Goal: Task Accomplishment & Management: Use online tool/utility

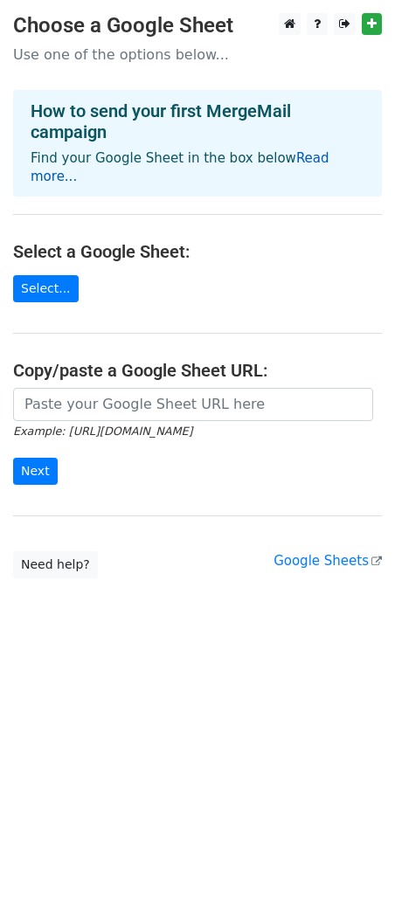
click at [310, 162] on link "Read more..." at bounding box center [180, 167] width 299 height 34
click at [41, 275] on link "Select..." at bounding box center [46, 288] width 66 height 27
click at [51, 275] on link "Select..." at bounding box center [46, 288] width 66 height 27
click at [59, 275] on link "Select..." at bounding box center [46, 288] width 66 height 27
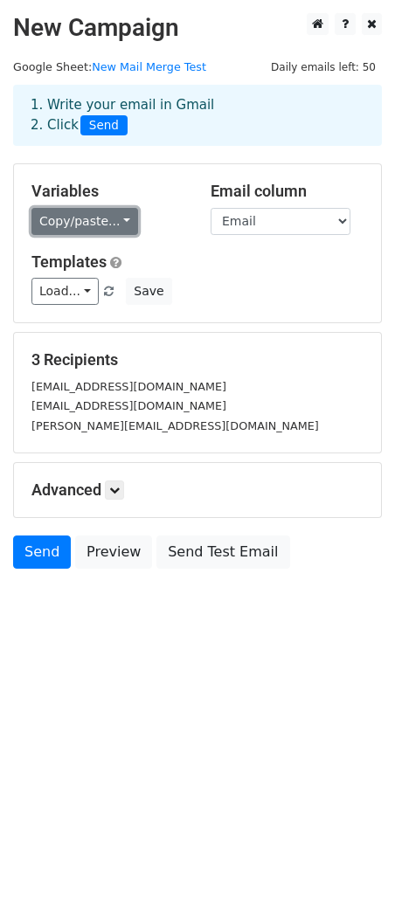
click at [115, 216] on link "Copy/paste..." at bounding box center [84, 221] width 107 height 27
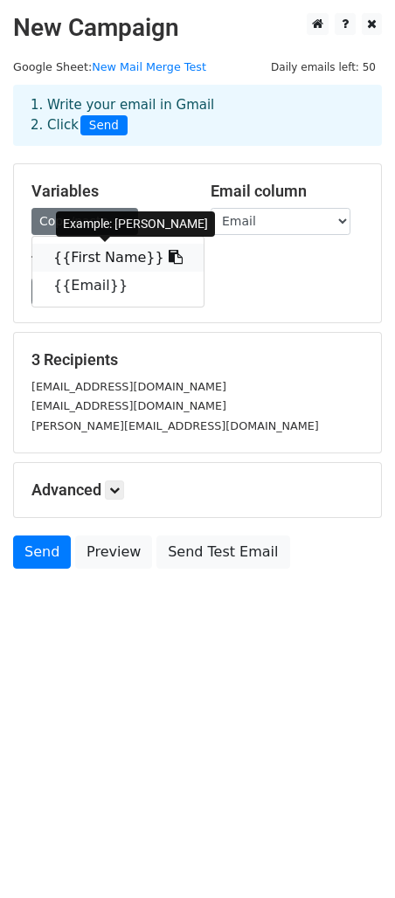
click at [99, 258] on link "{{First Name}}" at bounding box center [117, 258] width 171 height 28
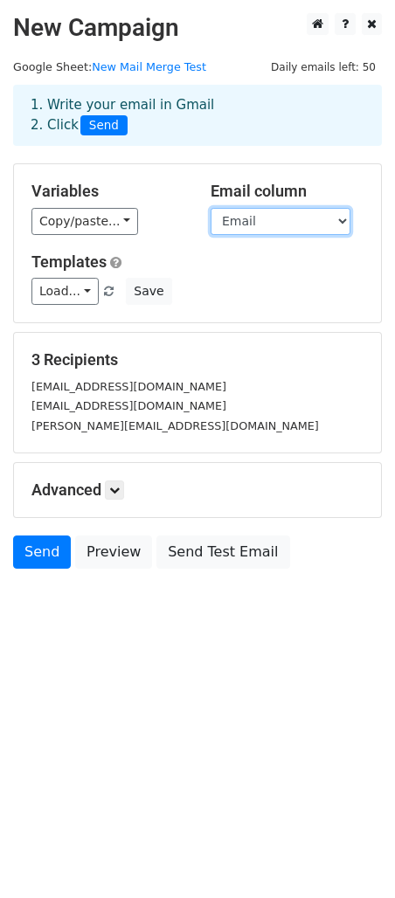
click at [261, 217] on select "First Name Email" at bounding box center [281, 221] width 140 height 27
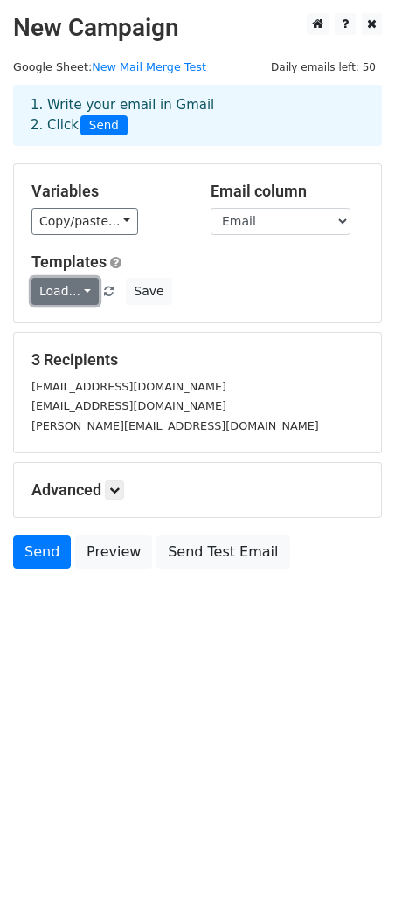
click at [84, 292] on link "Load..." at bounding box center [64, 291] width 67 height 27
click at [246, 267] on h5 "Templates" at bounding box center [197, 262] width 332 height 19
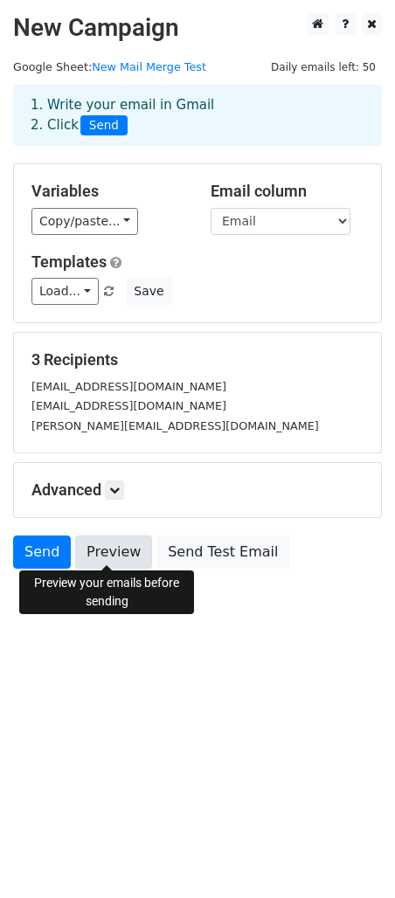
click at [120, 551] on link "Preview" at bounding box center [113, 552] width 77 height 33
click at [179, 405] on div "[EMAIL_ADDRESS][DOMAIN_NAME]" at bounding box center [197, 406] width 358 height 20
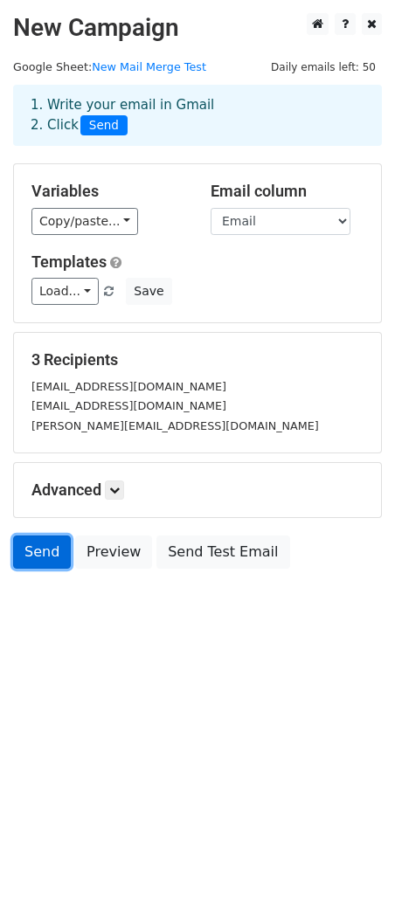
click at [40, 553] on link "Send" at bounding box center [42, 552] width 58 height 33
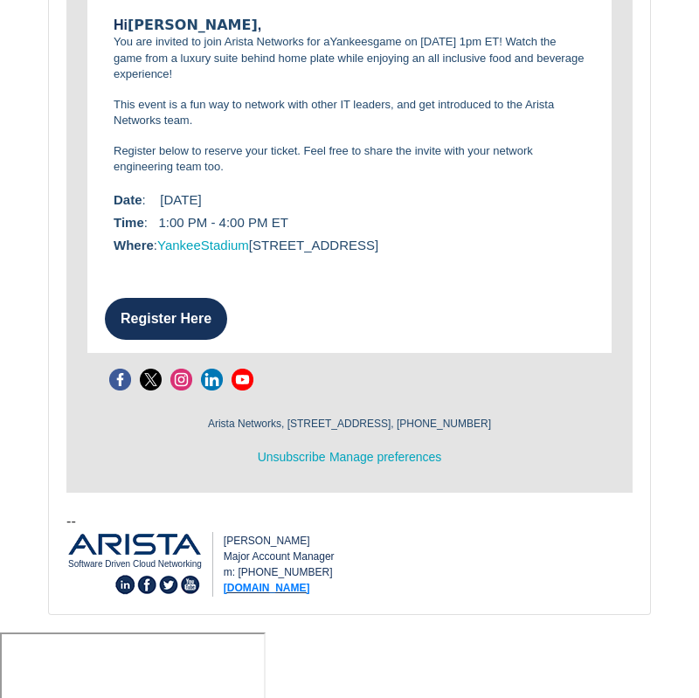
scroll to position [2790, 0]
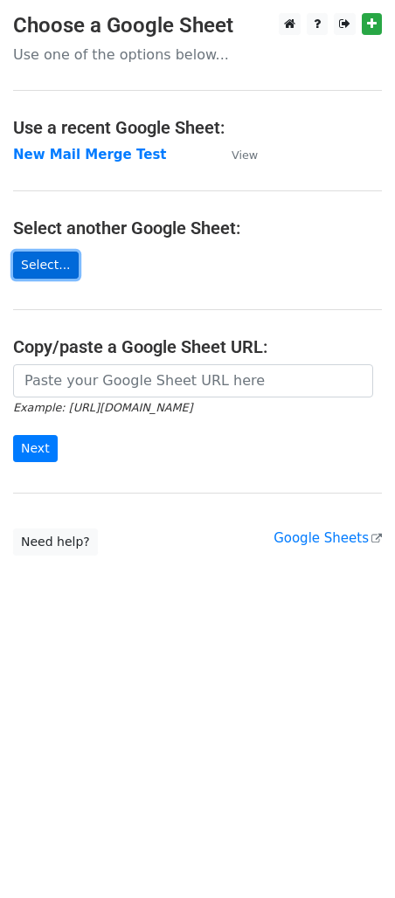
click at [42, 268] on link "Select..." at bounding box center [46, 265] width 66 height 27
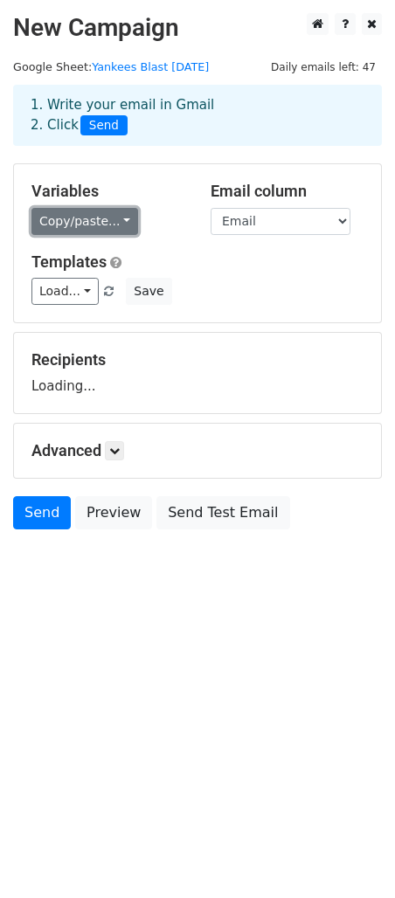
click at [92, 225] on link "Copy/paste..." at bounding box center [84, 221] width 107 height 27
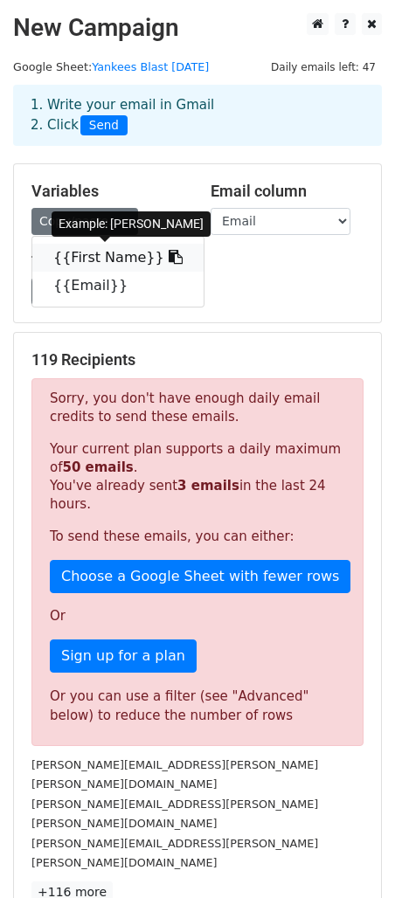
click at [87, 255] on link "{{First Name}}" at bounding box center [117, 258] width 171 height 28
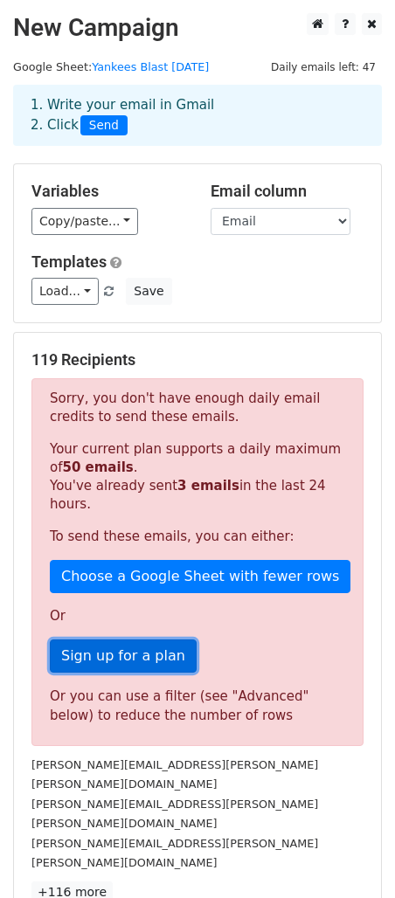
click at [94, 640] on link "Sign up for a plan" at bounding box center [123, 656] width 147 height 33
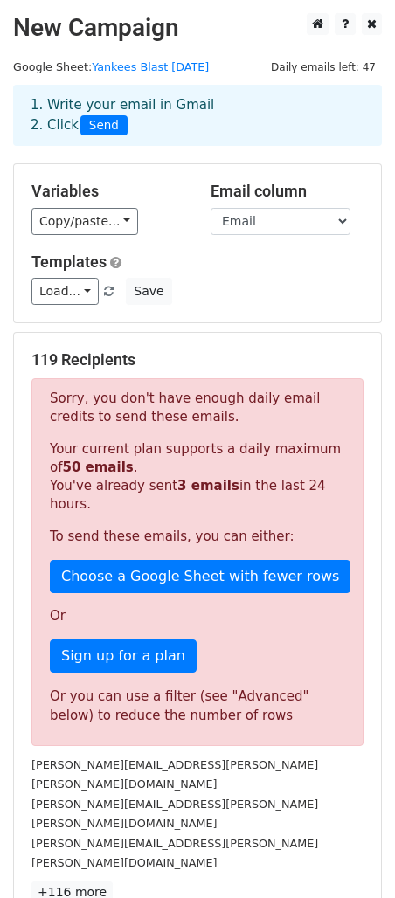
click at [133, 404] on p "Sorry, you don't have enough daily email credits to send these emails." at bounding box center [197, 408] width 295 height 37
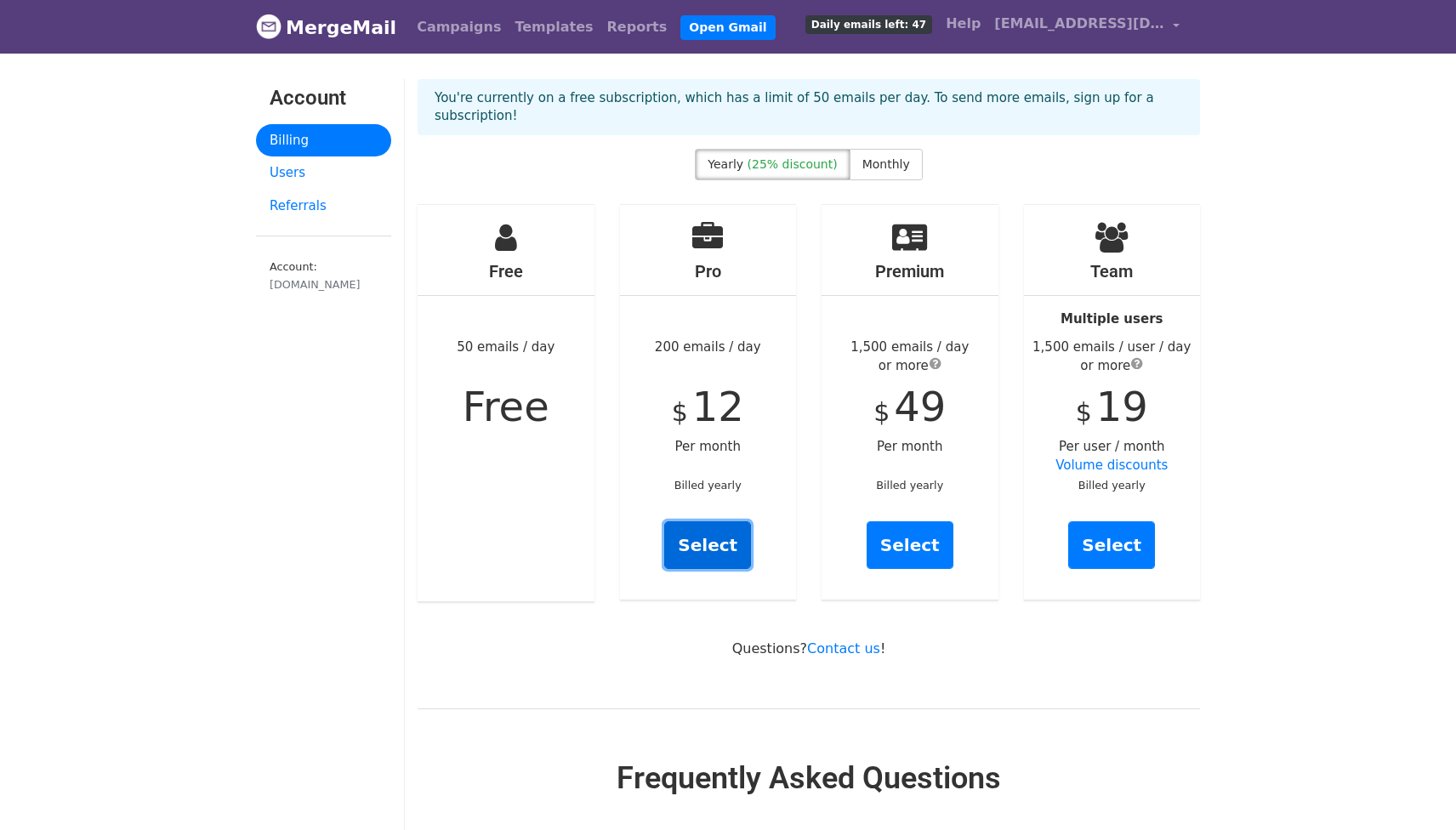
click at [718, 523] on link "Select" at bounding box center [707, 545] width 87 height 48
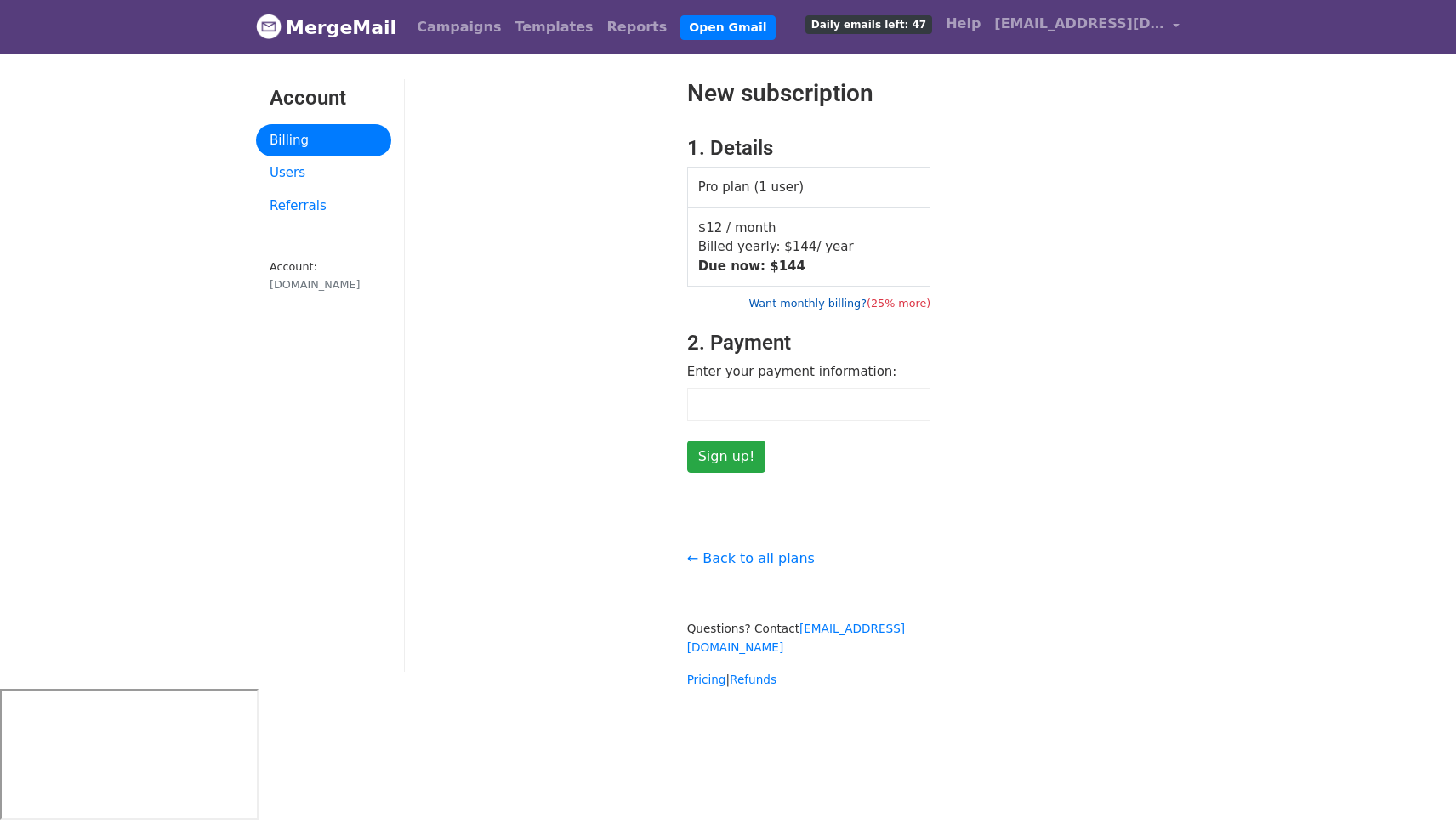
click at [819, 300] on link "Want monthly billing? (25% more)" at bounding box center [839, 303] width 182 height 13
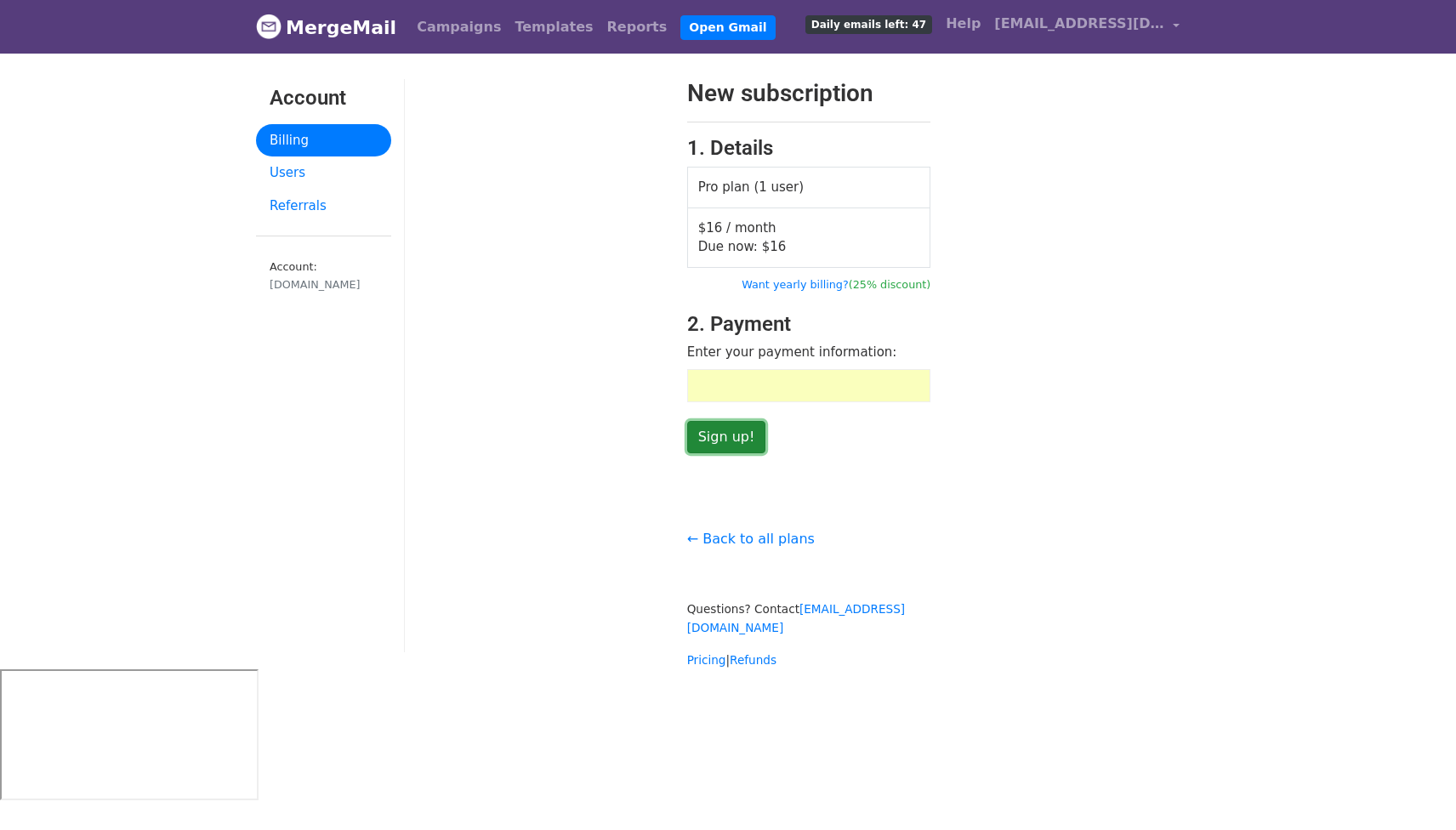
click at [731, 438] on input "Sign up!" at bounding box center [726, 437] width 79 height 32
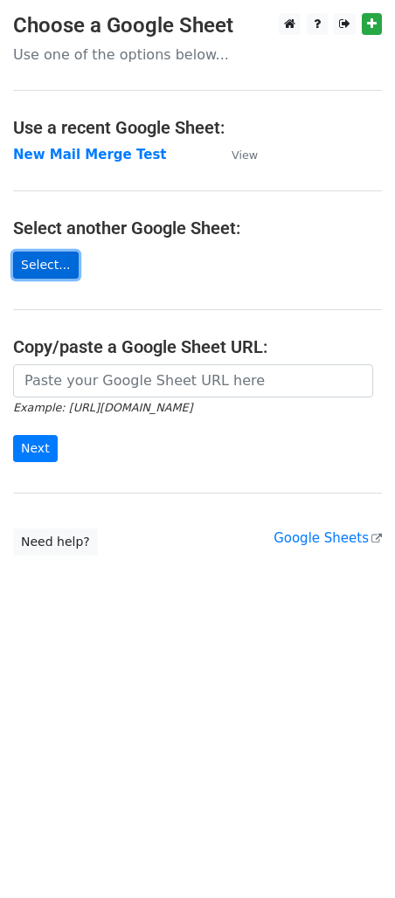
click at [42, 266] on link "Select..." at bounding box center [46, 265] width 66 height 27
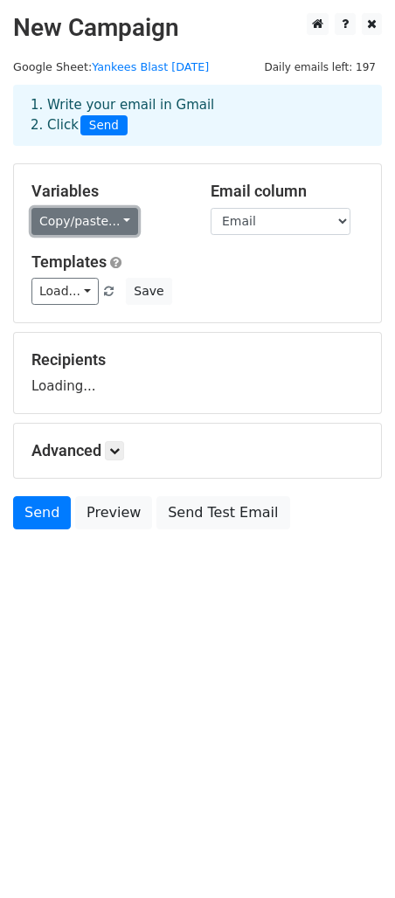
click at [105, 216] on link "Copy/paste..." at bounding box center [84, 221] width 107 height 27
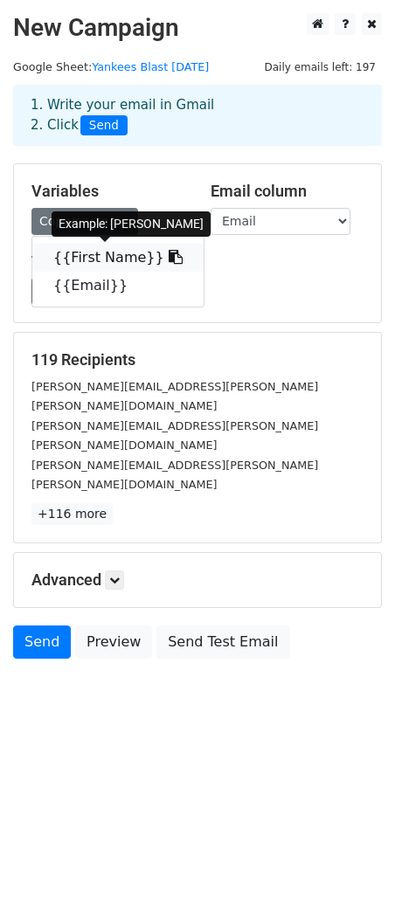
click at [102, 258] on link "{{First Name}}" at bounding box center [117, 258] width 171 height 28
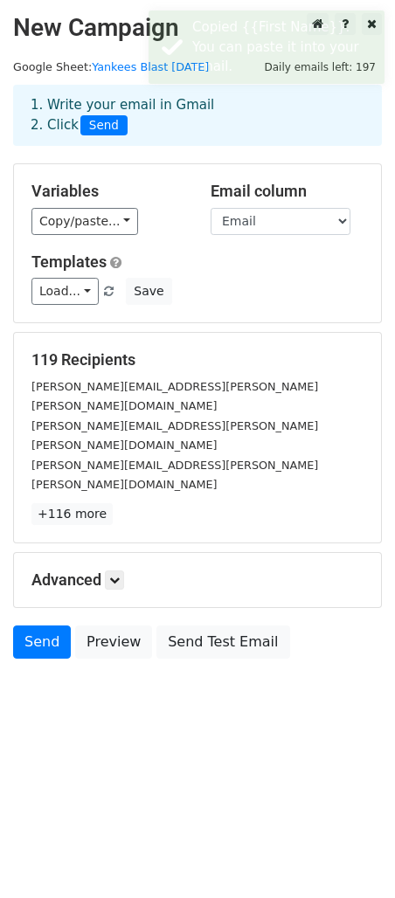
click at [254, 293] on div "Load... Webinar Invitation Order Confirmation Trial Expiration Warning Newslett…" at bounding box center [197, 291] width 358 height 27
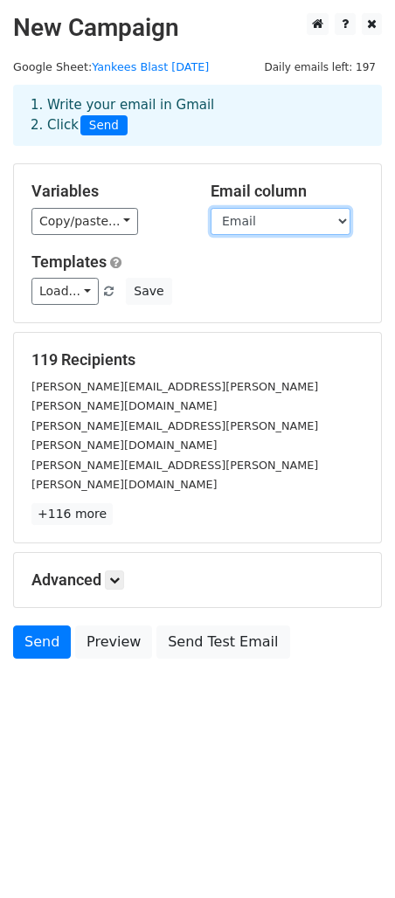
click at [267, 228] on select "First Name Email" at bounding box center [281, 221] width 140 height 27
click at [211, 208] on select "First Name Email" at bounding box center [281, 221] width 140 height 27
click at [244, 273] on div "Templates Load... Webinar Invitation Order Confirmation Trial Expiration Warnin…" at bounding box center [197, 279] width 358 height 53
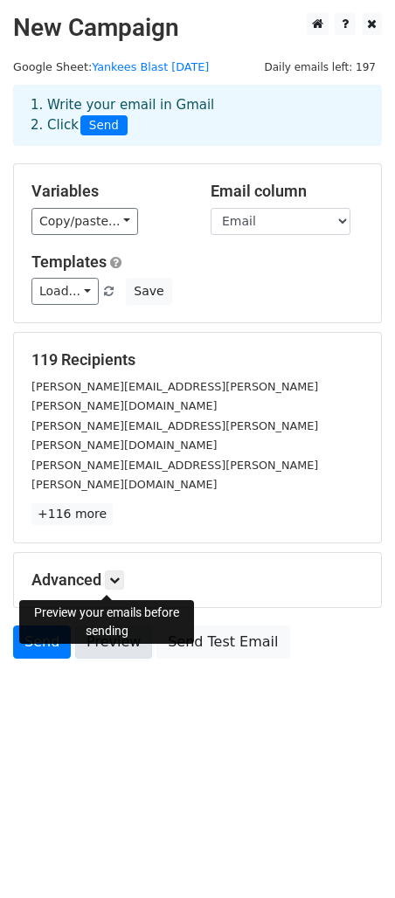
click at [102, 626] on link "Preview" at bounding box center [113, 642] width 77 height 33
click at [109, 626] on link "Preview" at bounding box center [113, 642] width 77 height 33
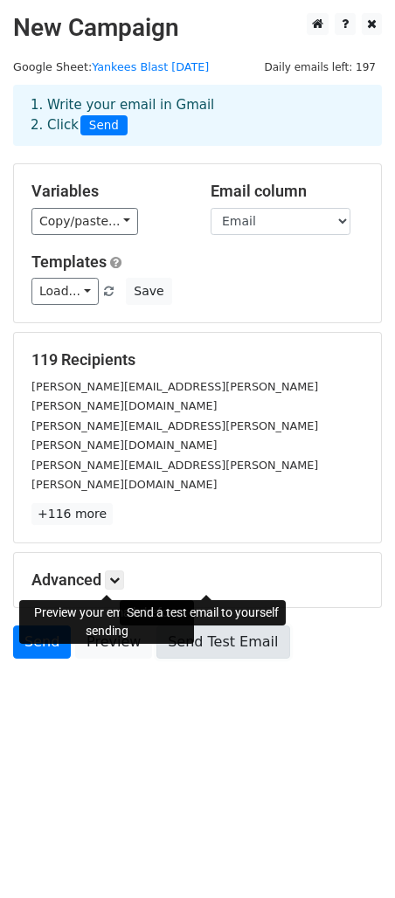
click at [207, 626] on link "Send Test Email" at bounding box center [222, 642] width 133 height 33
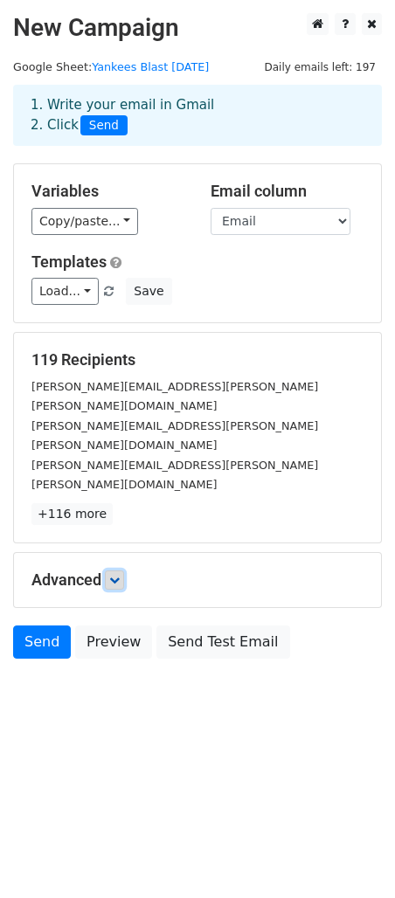
click at [120, 575] on icon at bounding box center [114, 580] width 10 height 10
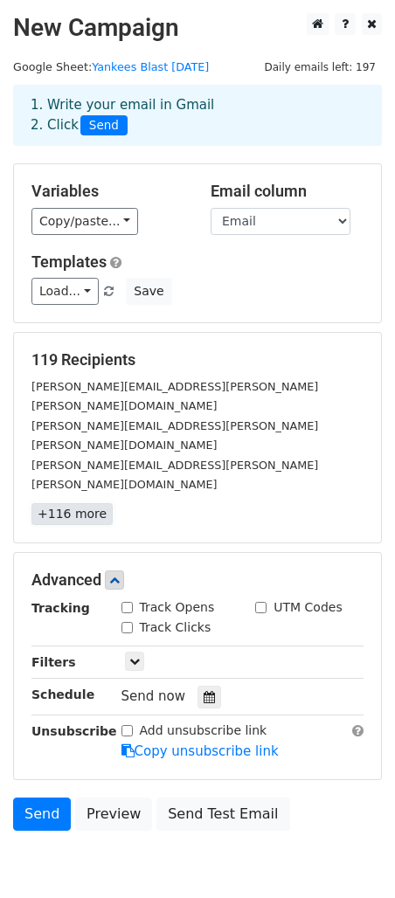
click at [73, 503] on link "+116 more" at bounding box center [71, 514] width 81 height 22
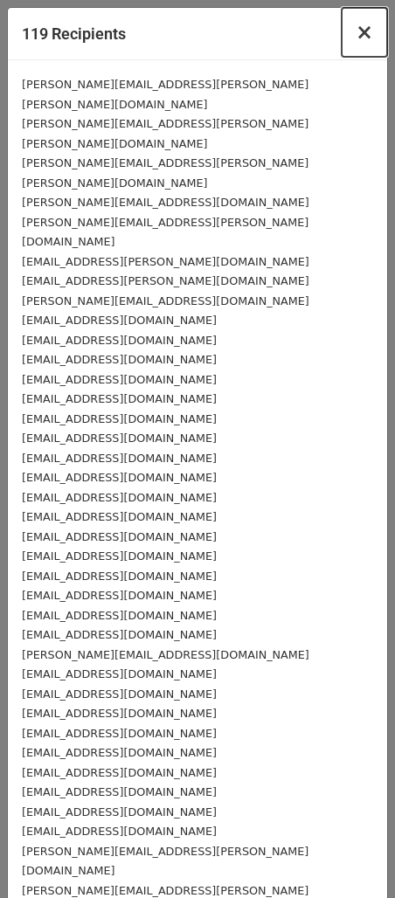
click at [365, 24] on span "×" at bounding box center [364, 32] width 17 height 24
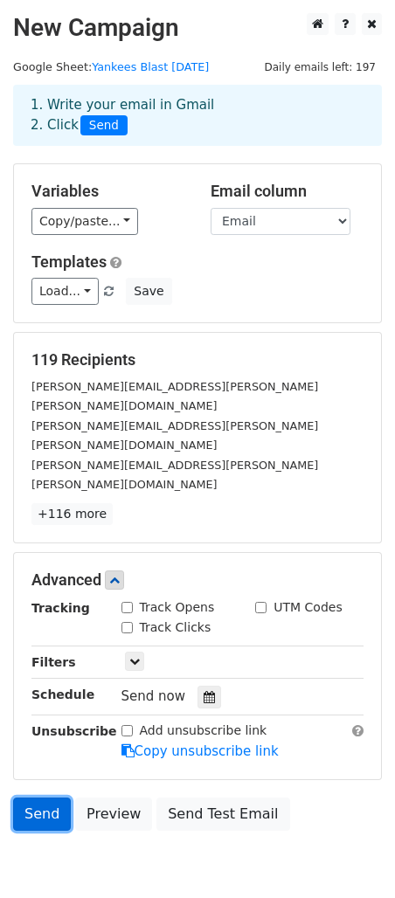
click at [50, 798] on link "Send" at bounding box center [42, 814] width 58 height 33
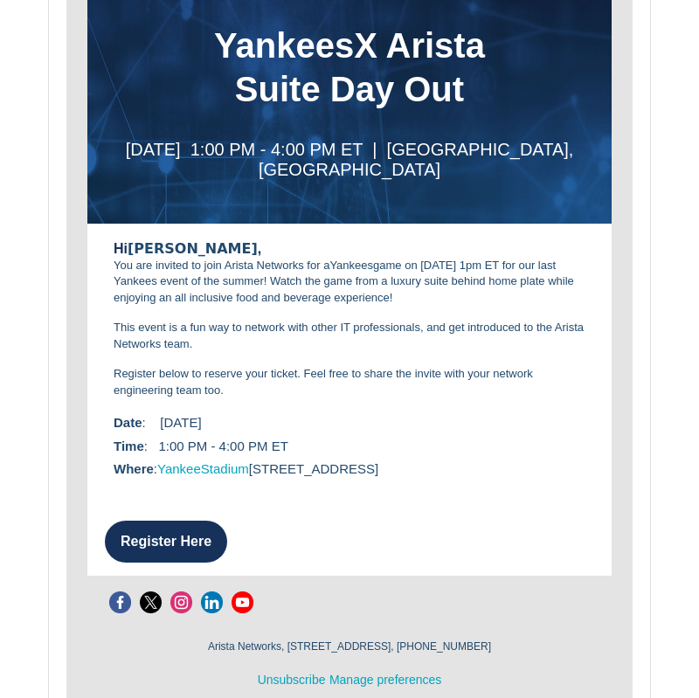
scroll to position [397, 0]
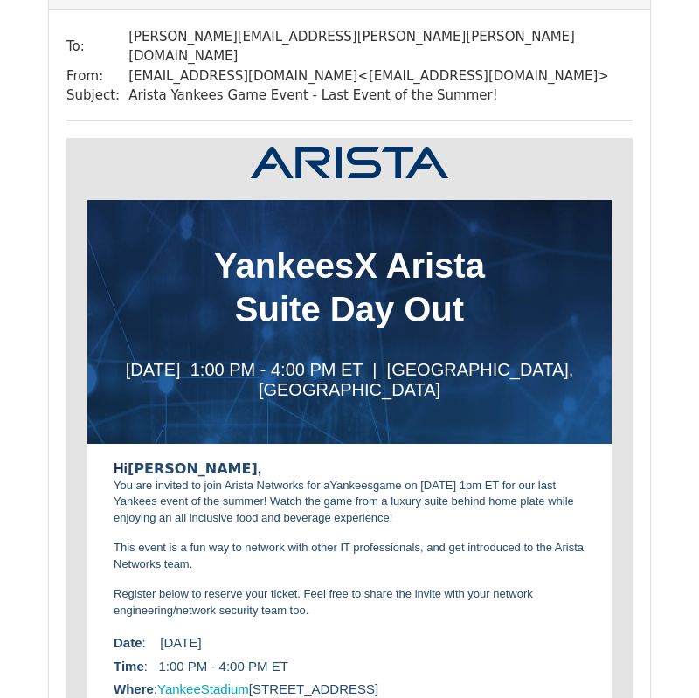
scroll to position [187, 0]
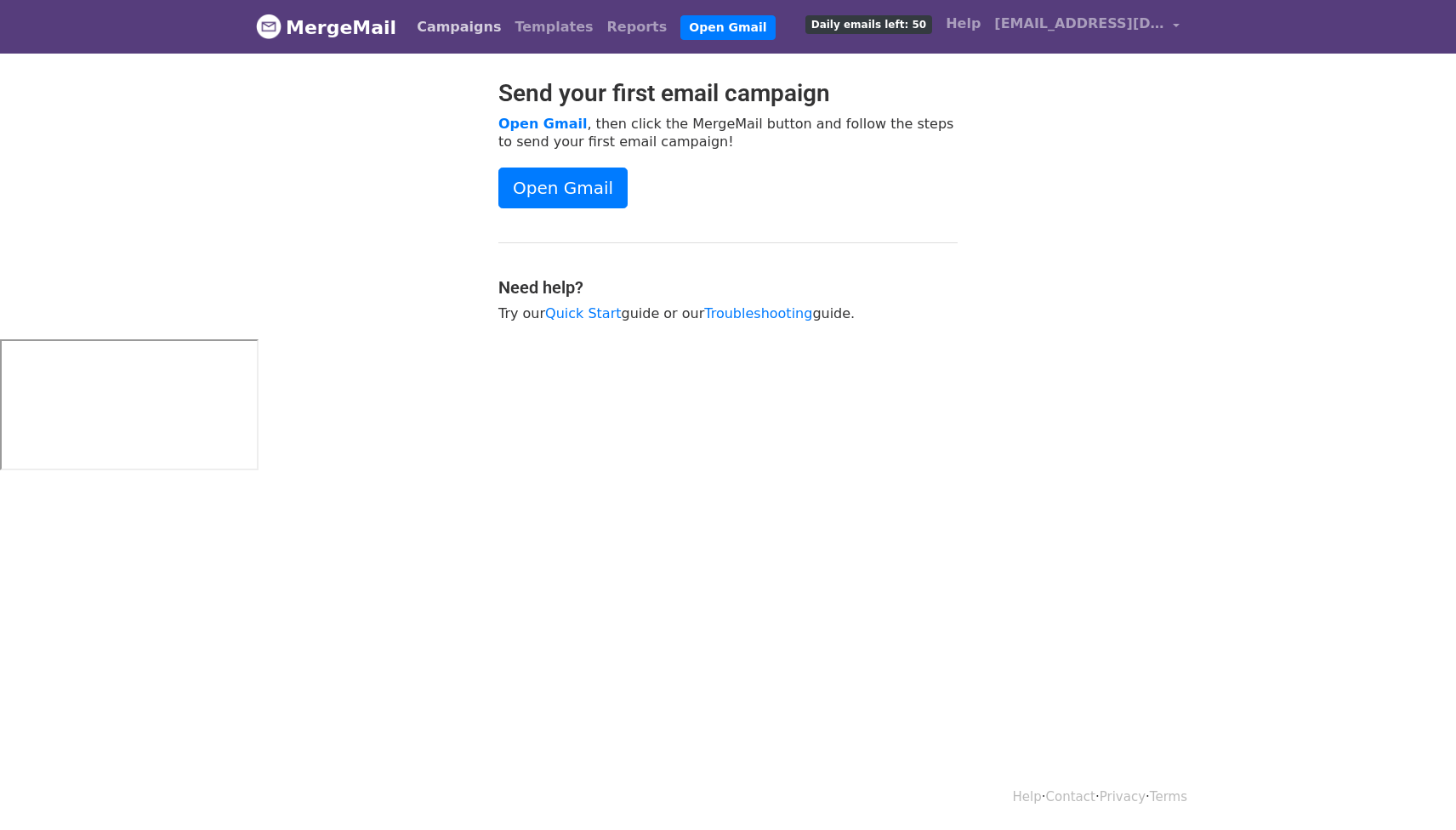
click at [455, 26] on link "Campaigns" at bounding box center [458, 26] width 97 height 34
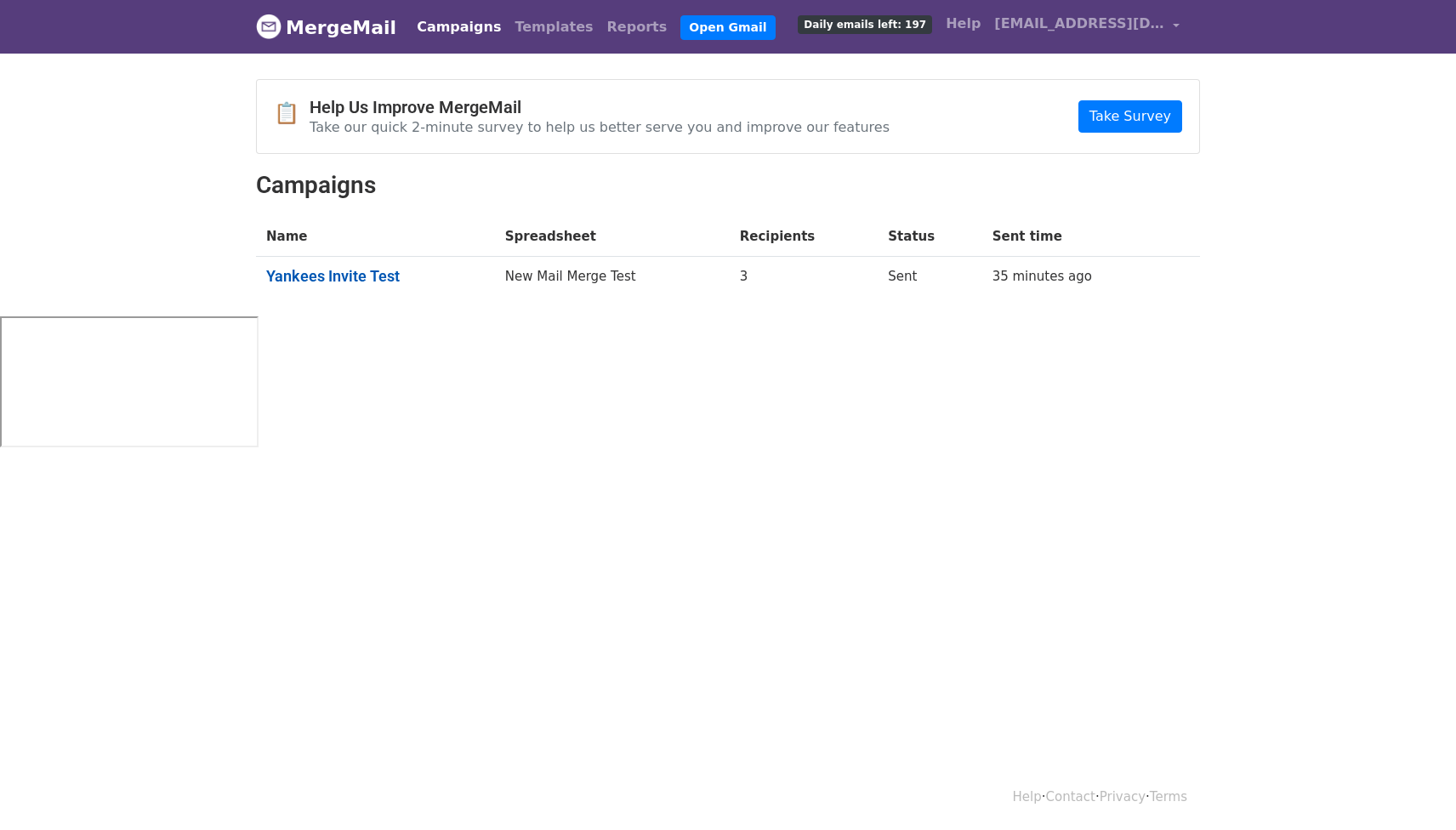
click at [472, 279] on link "Yankees Invite Test" at bounding box center [376, 275] width 219 height 18
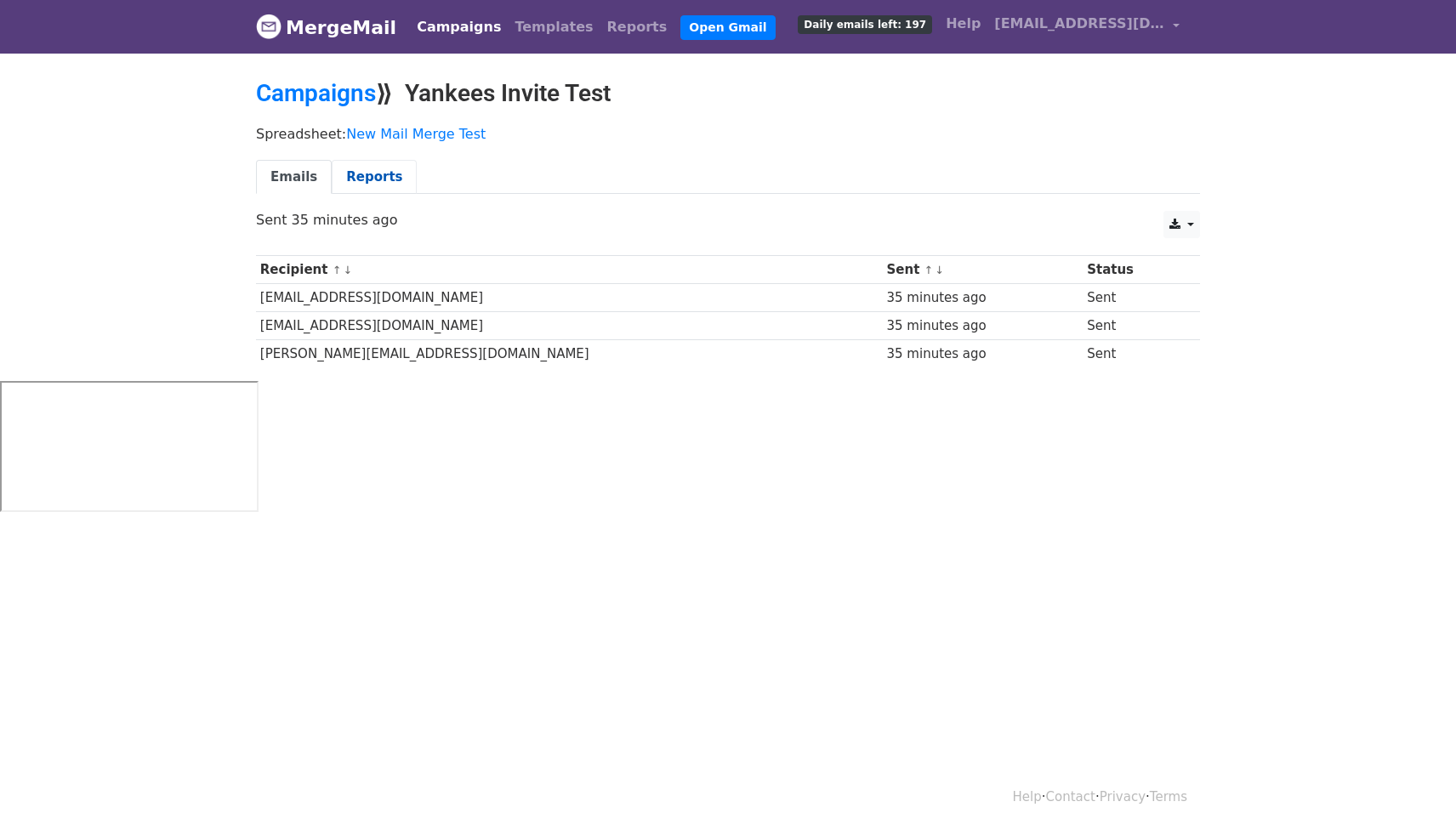
click at [364, 165] on link "Reports" at bounding box center [374, 177] width 85 height 35
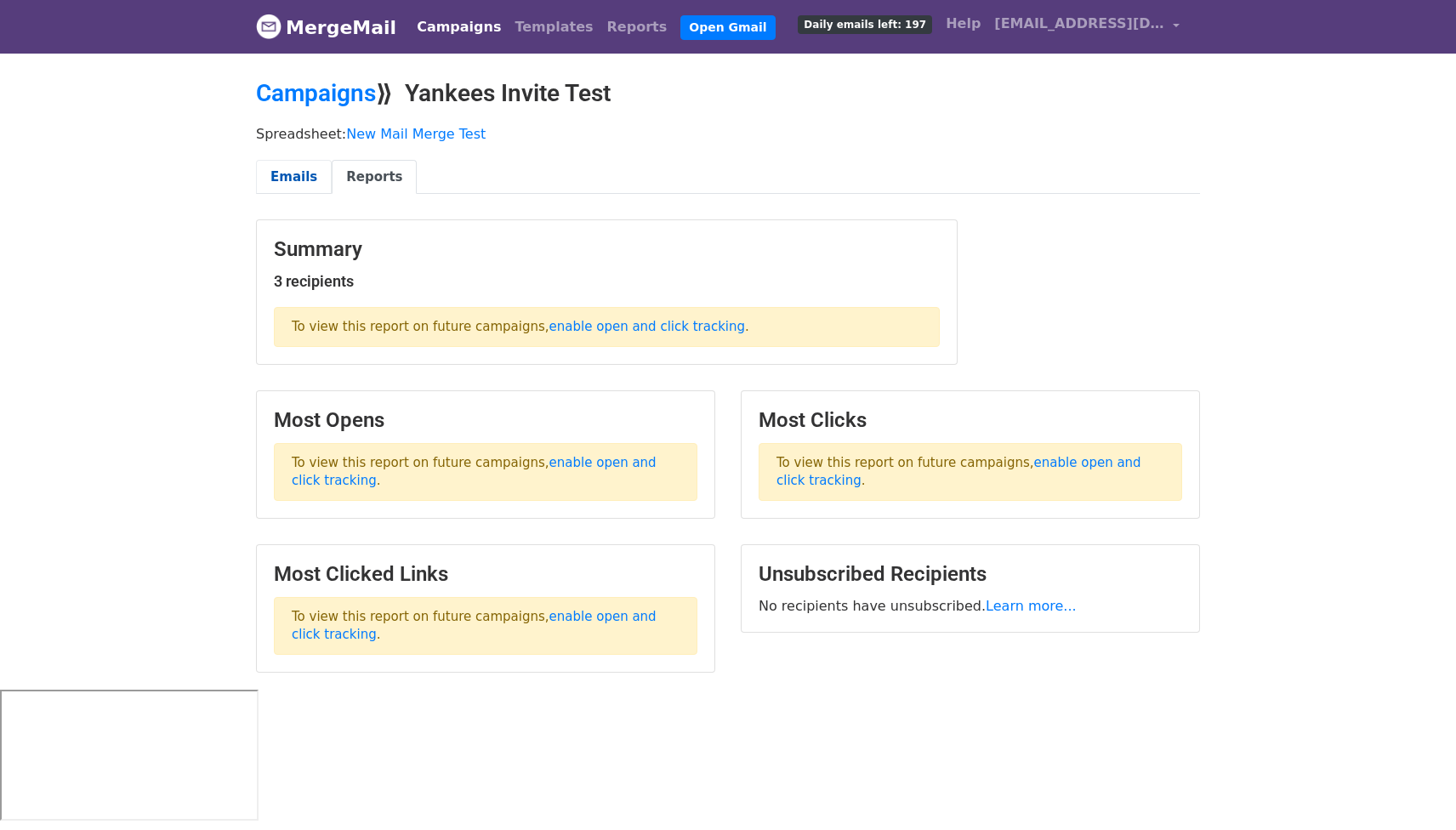
click at [302, 172] on link "Emails" at bounding box center [294, 177] width 76 height 35
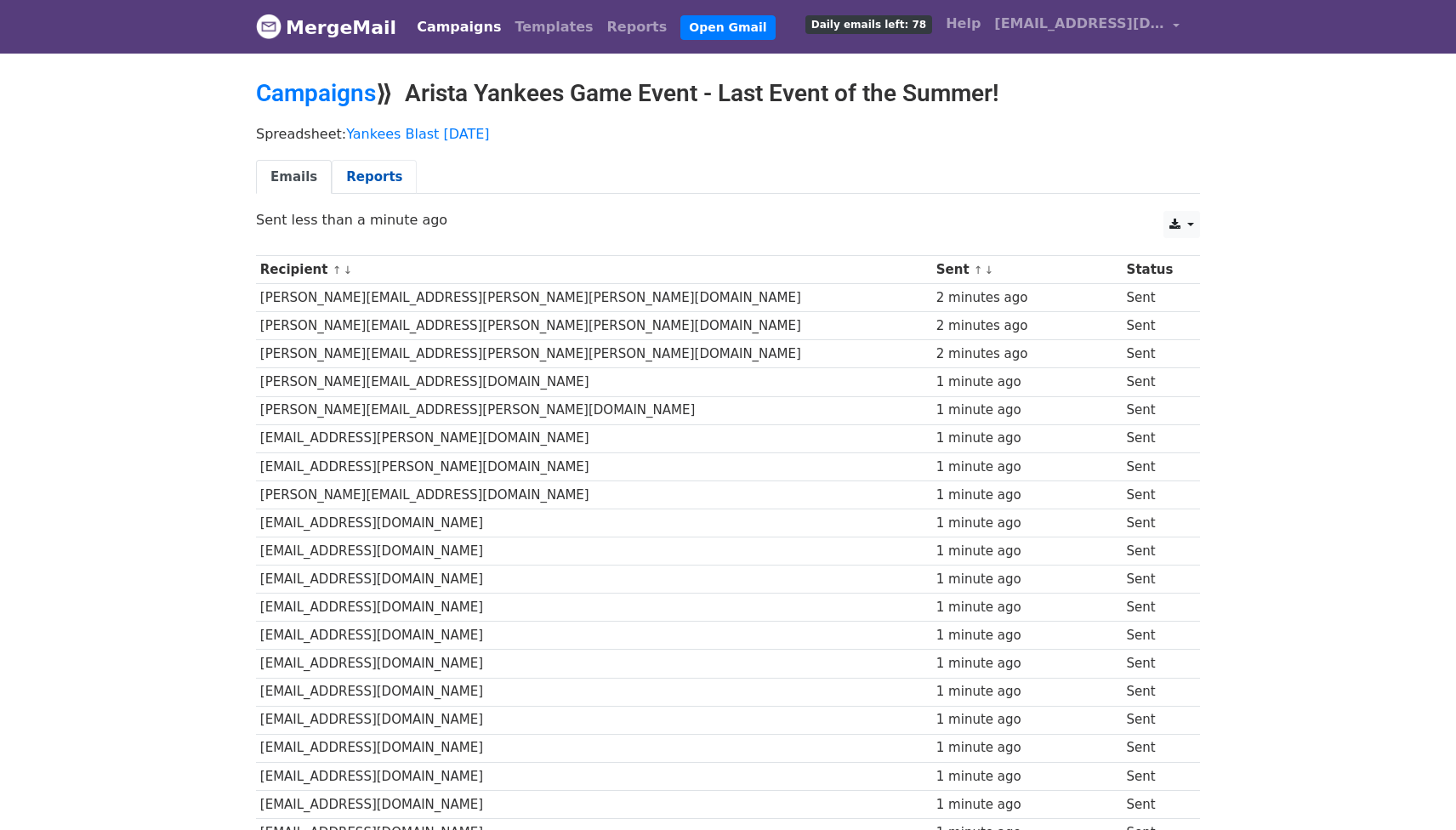
click at [353, 172] on link "Reports" at bounding box center [374, 177] width 85 height 35
